Goal: Information Seeking & Learning: Learn about a topic

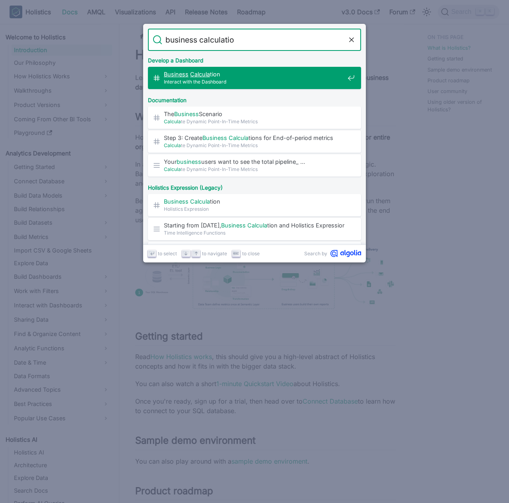
type input "business calculation"
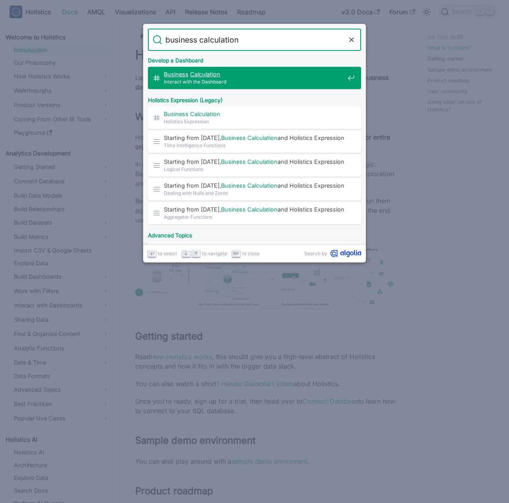
click at [212, 72] on mark "Calculation" at bounding box center [205, 74] width 30 height 7
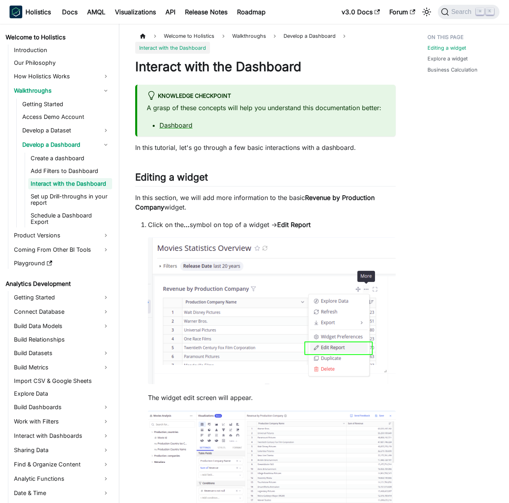
click at [77, 183] on link "Interact with the Dashboard" at bounding box center [70, 183] width 84 height 11
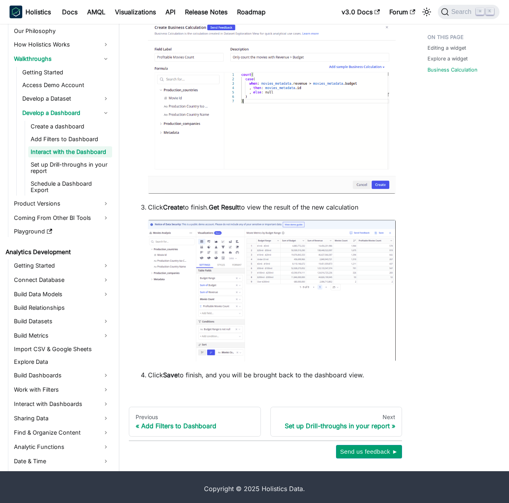
scroll to position [3877, 0]
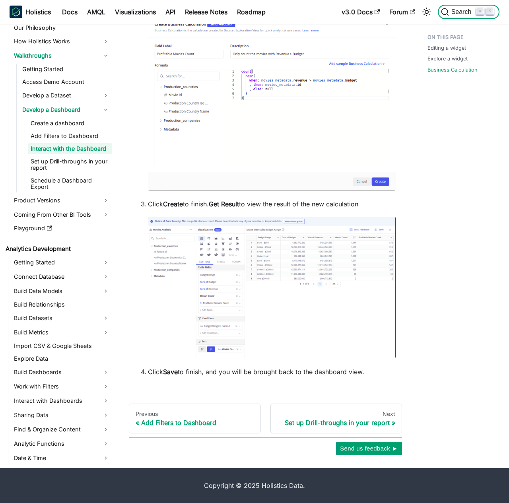
click at [450, 10] on span "Search" at bounding box center [462, 11] width 27 height 7
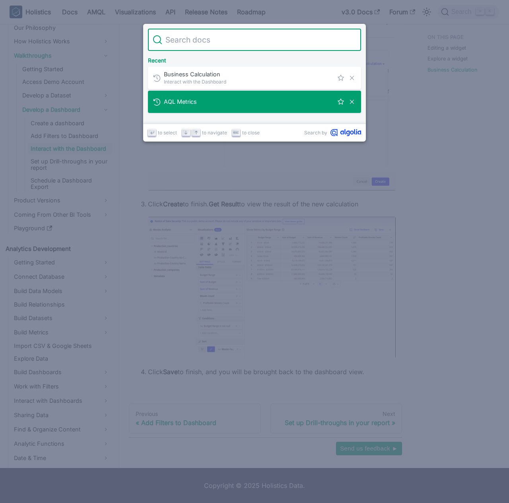
click at [217, 102] on span "AQL Metrics" at bounding box center [248, 102] width 169 height 8
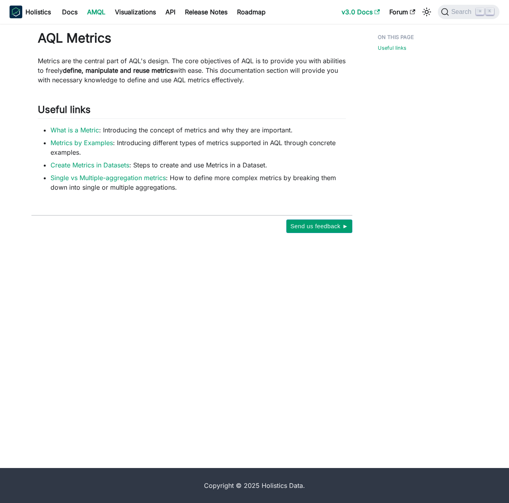
scroll to position [3877, 0]
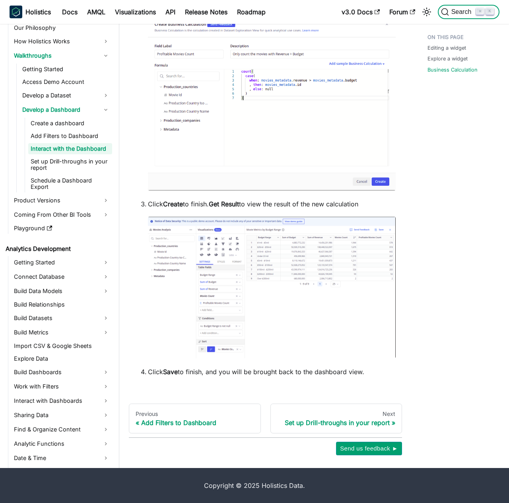
click at [453, 10] on span "Search" at bounding box center [462, 11] width 27 height 7
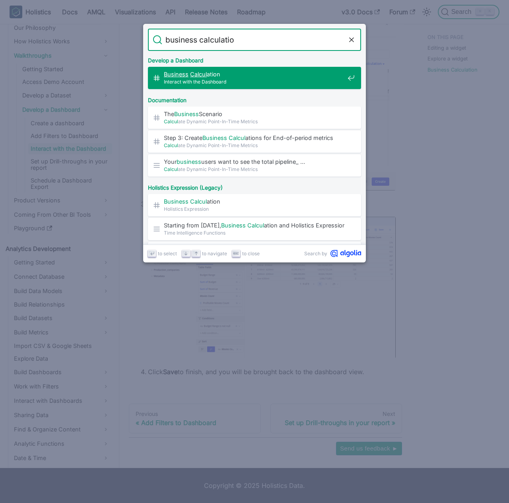
type input "business calculation"
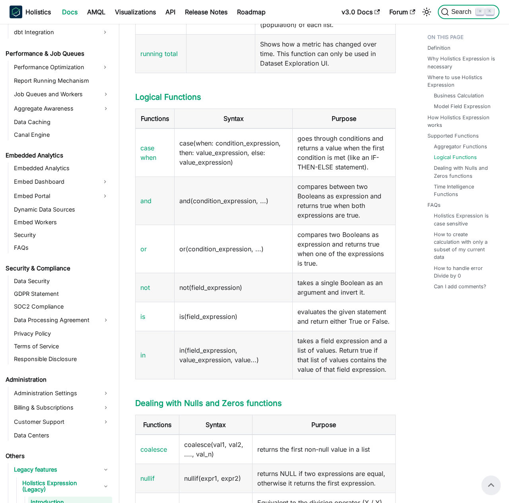
scroll to position [1218, 0]
